Goal: Task Accomplishment & Management: Use online tool/utility

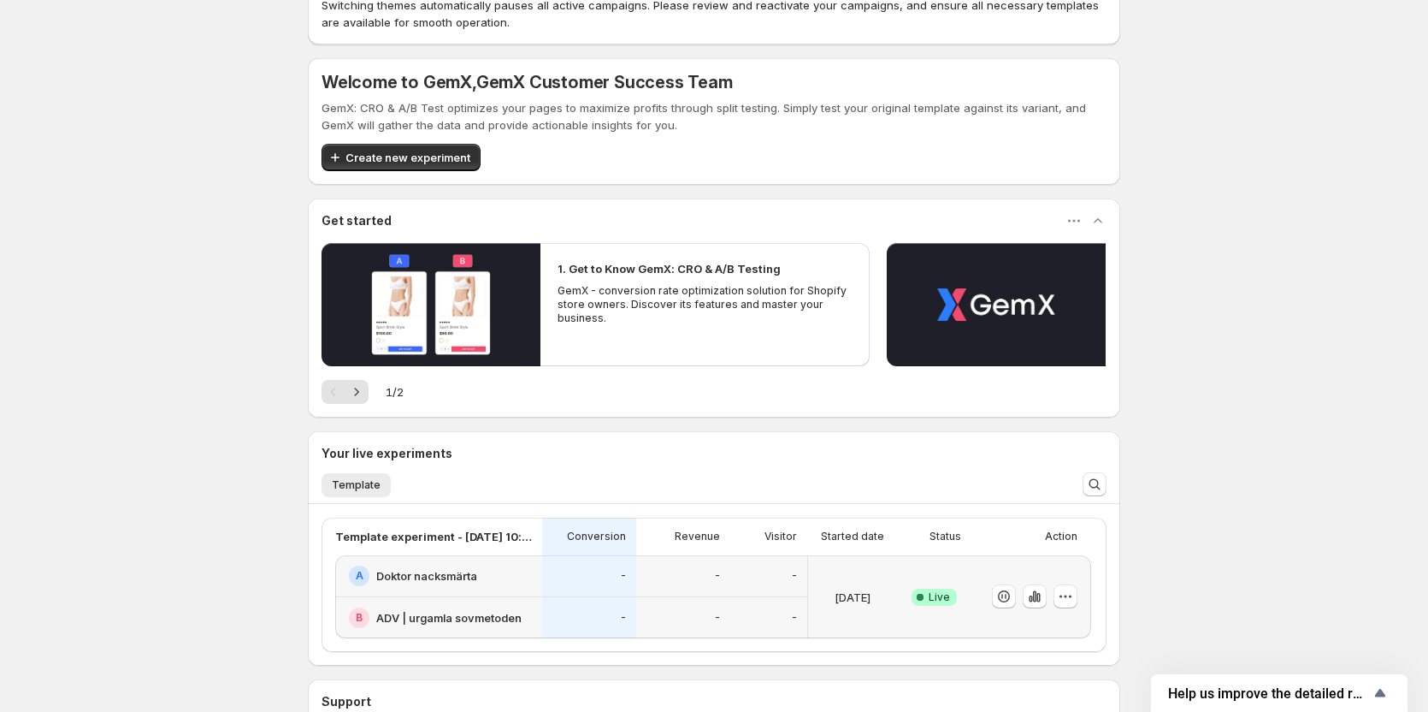
scroll to position [171, 0]
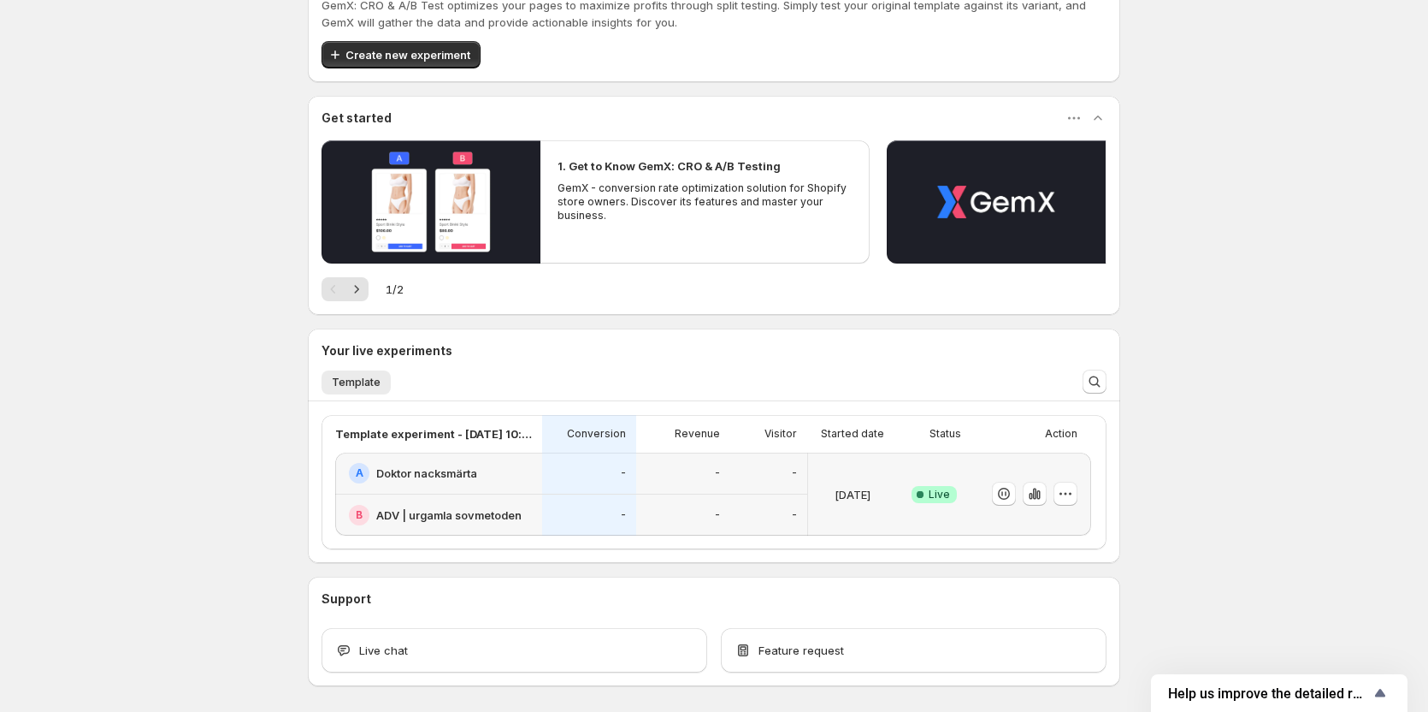
click at [456, 469] on h2 "Doktor nacksmärta" at bounding box center [426, 472] width 101 height 17
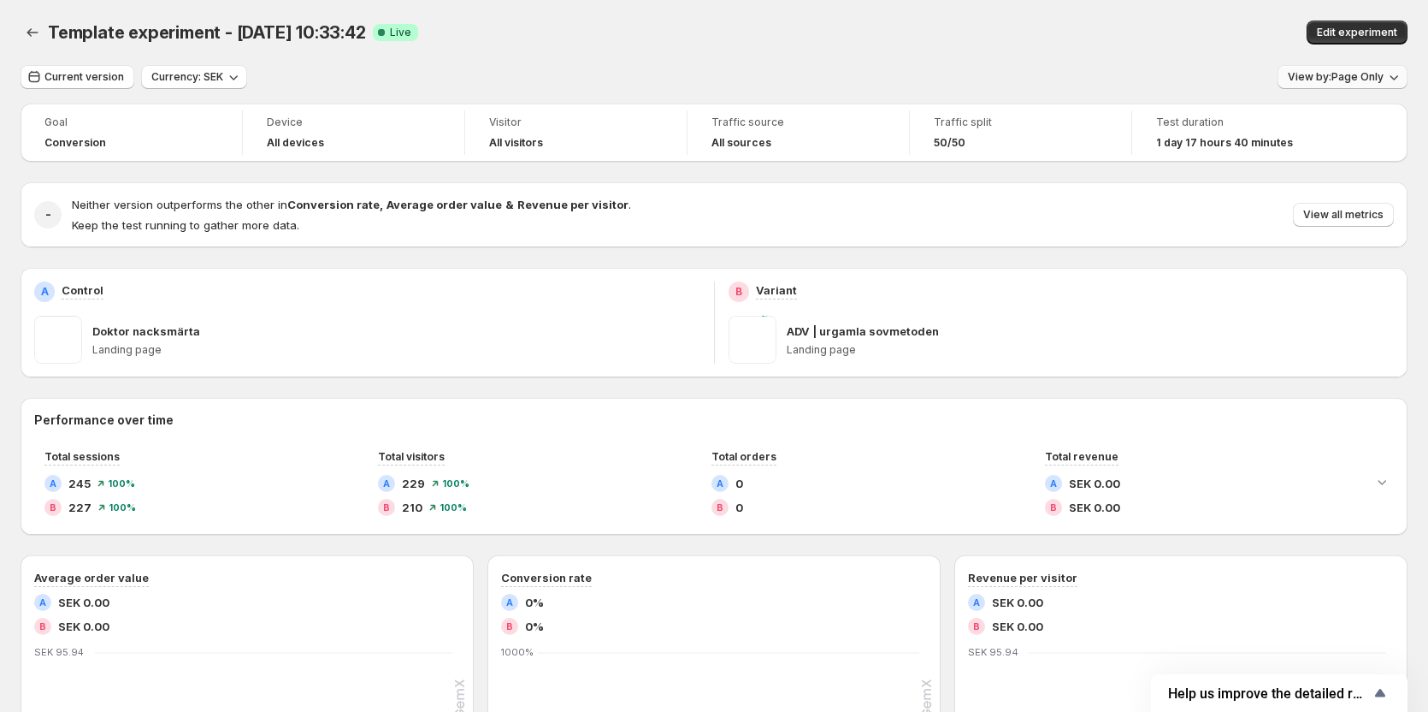
click at [1317, 79] on span "View by: Page Only" at bounding box center [1336, 77] width 96 height 14
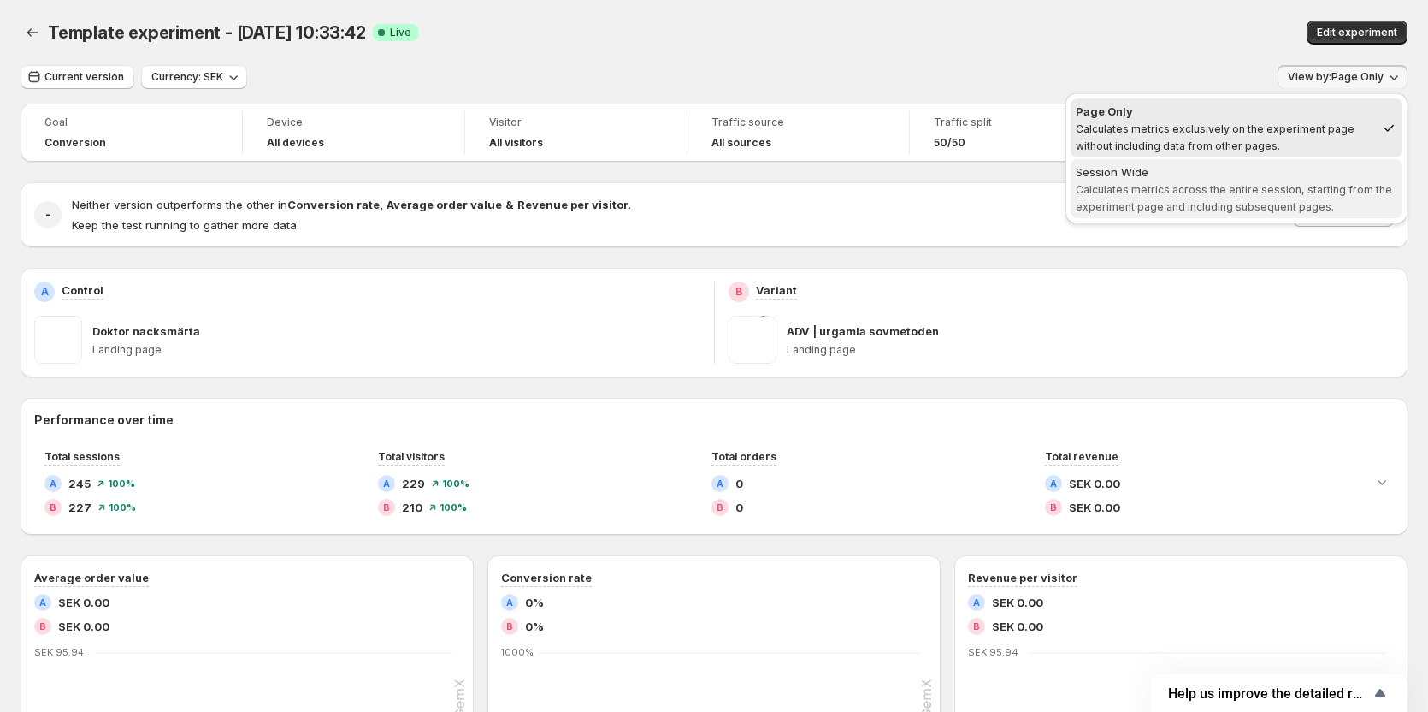
click at [1235, 176] on div "Session Wide" at bounding box center [1237, 171] width 322 height 17
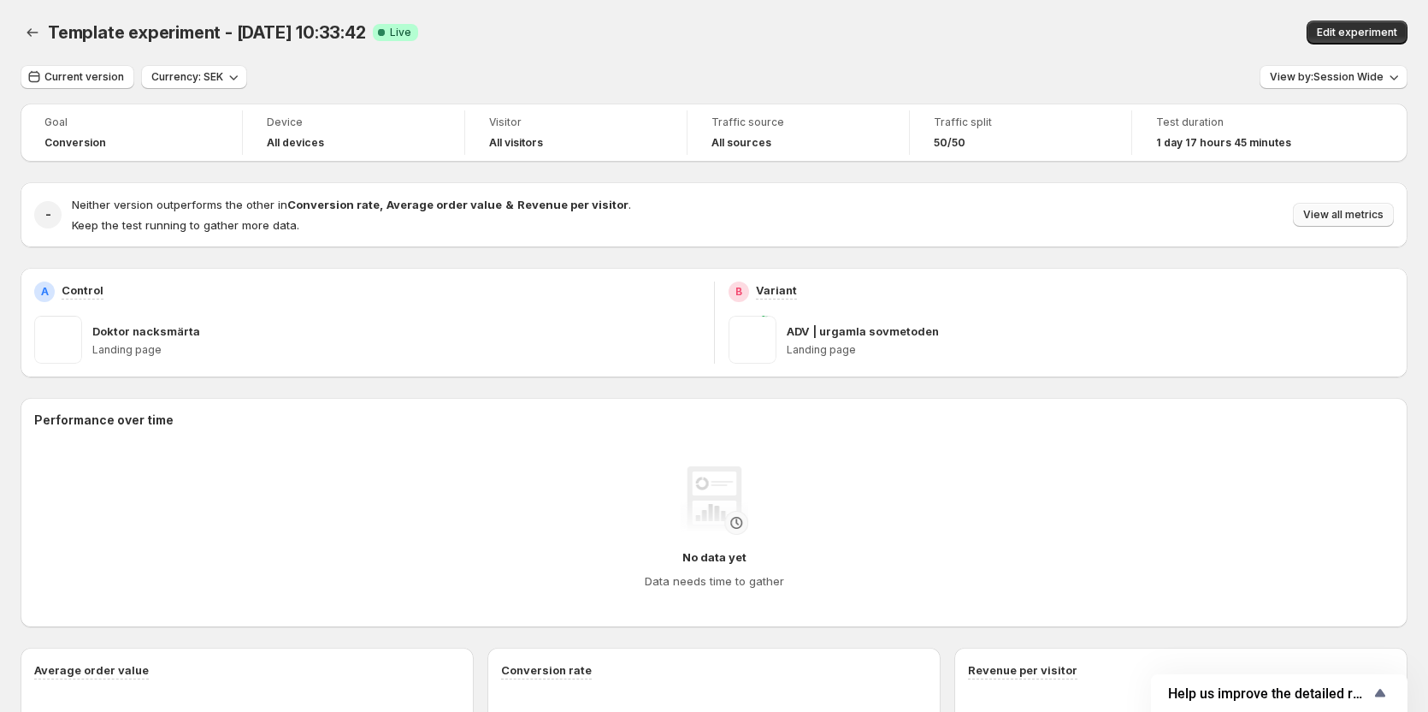
click at [1323, 217] on span "View all metrics" at bounding box center [1343, 215] width 80 height 14
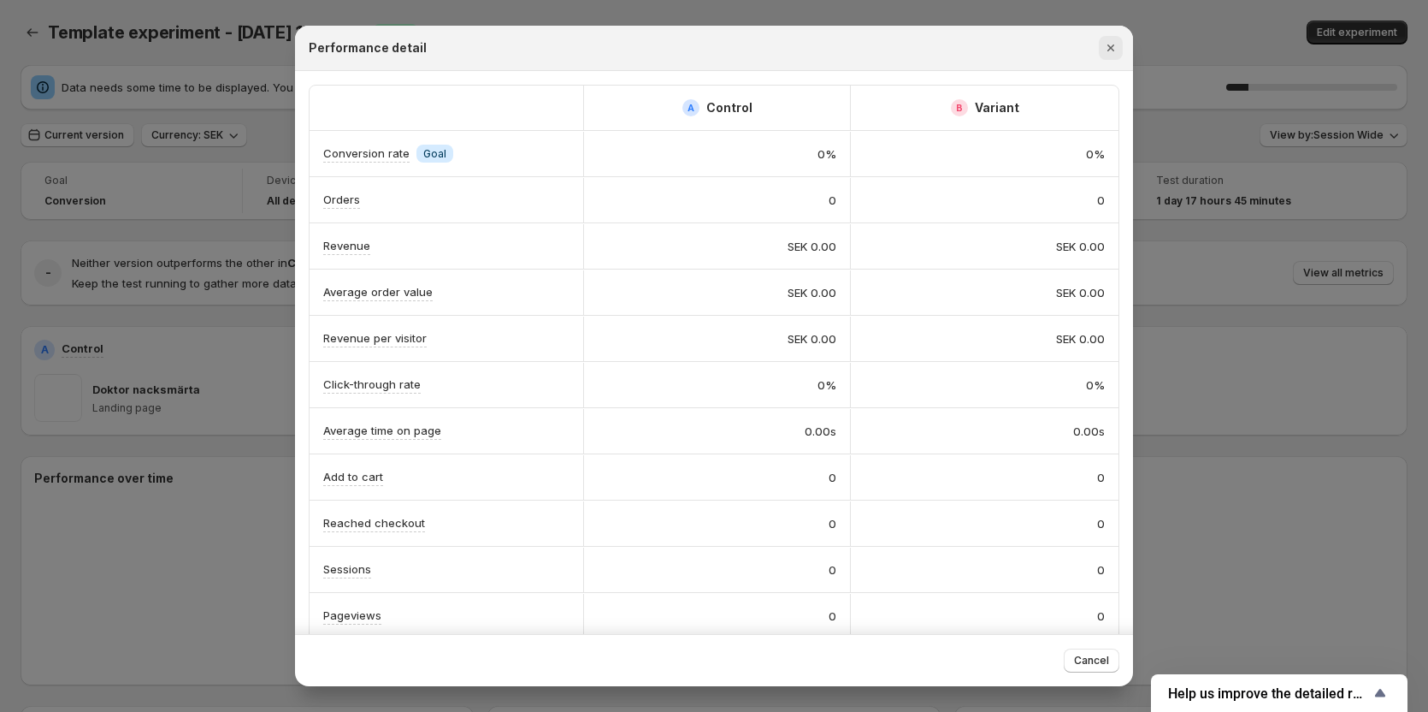
click at [1108, 42] on icon "Close" at bounding box center [1110, 47] width 17 height 17
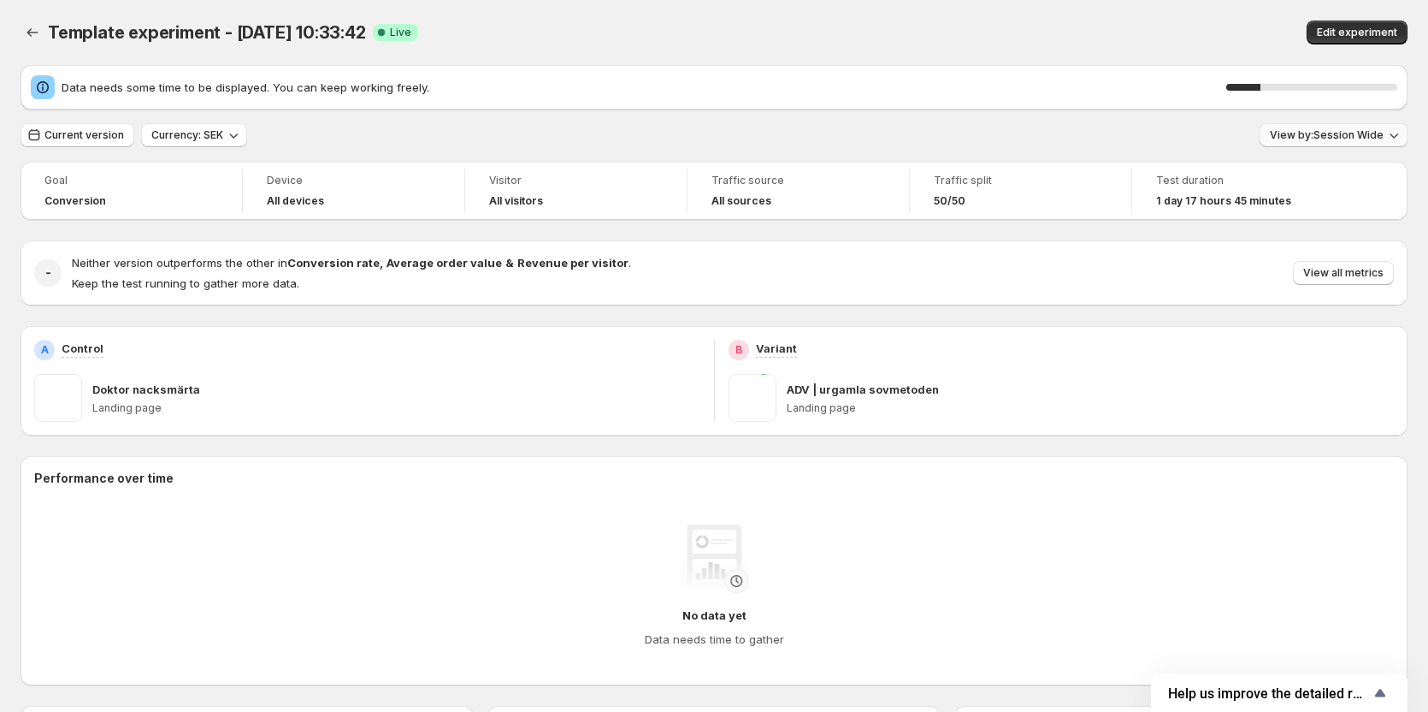
click at [1311, 140] on span "View by: Session Wide" at bounding box center [1327, 135] width 114 height 14
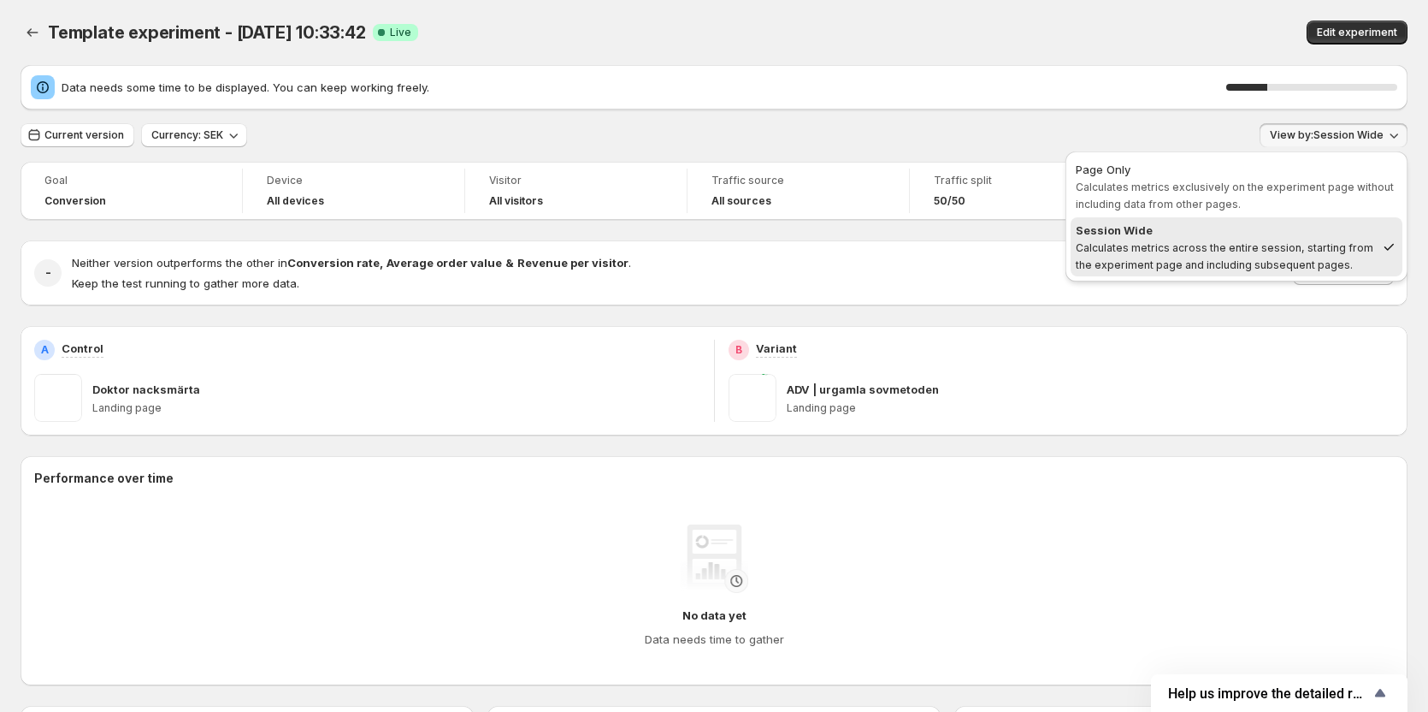
click at [1212, 139] on div "Current version Currency: SEK View by: Session Wide" at bounding box center [714, 135] width 1387 height 25
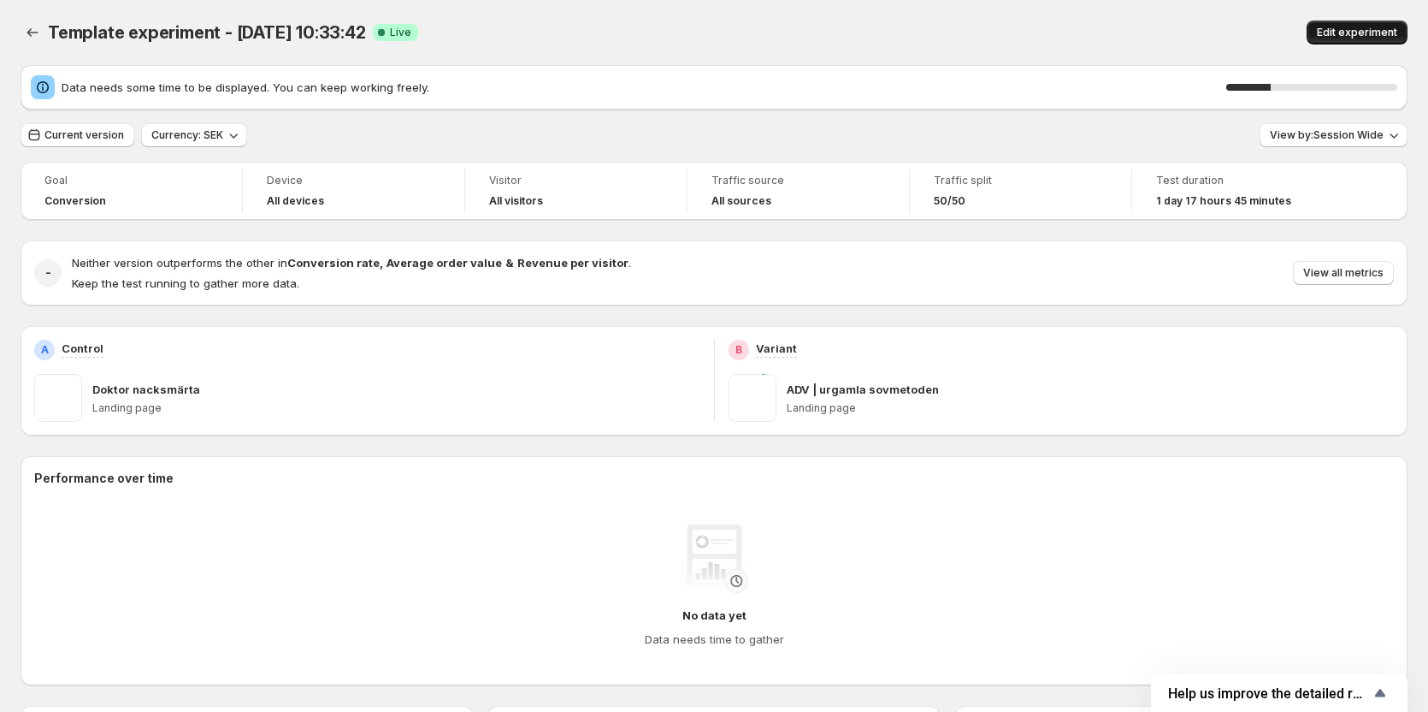
click at [1337, 30] on span "Edit experiment" at bounding box center [1357, 33] width 80 height 14
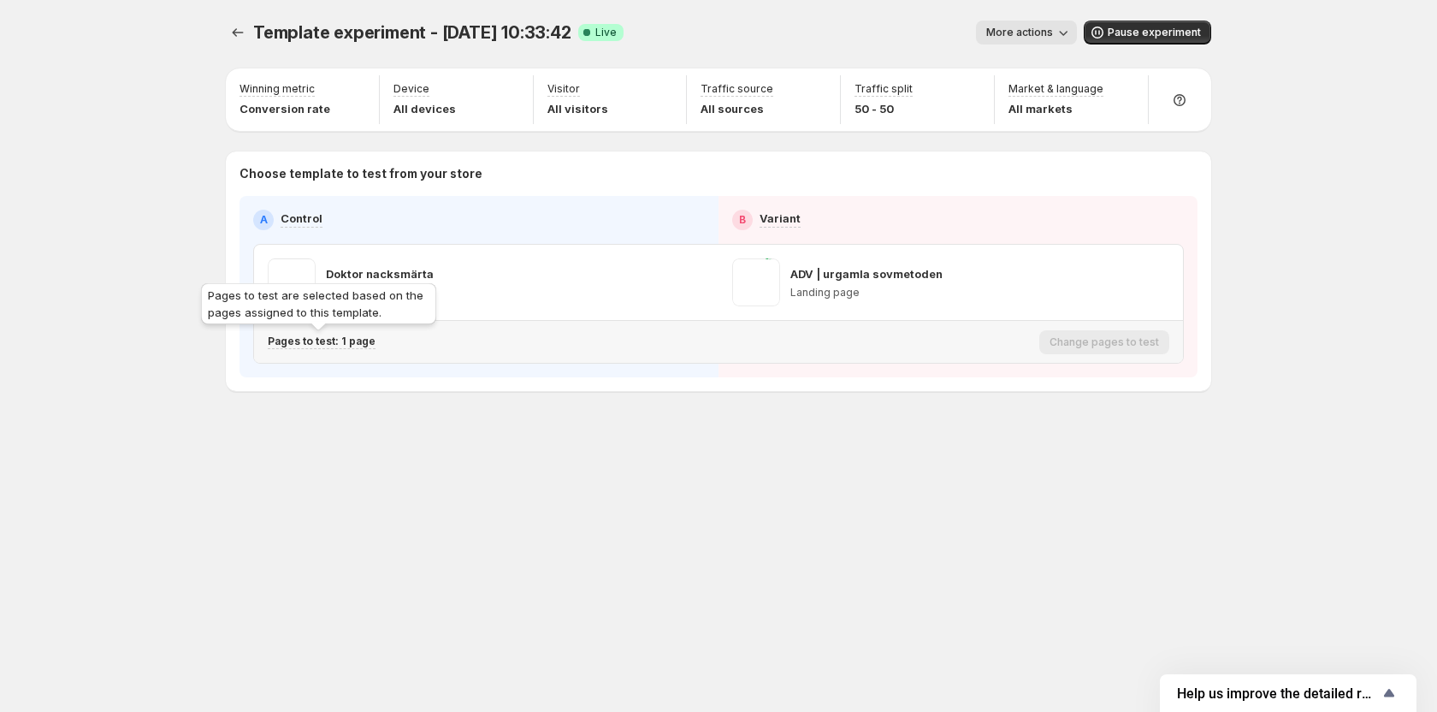
click at [316, 337] on p "Pages to test: 1 page" at bounding box center [322, 341] width 108 height 14
